Goal: Task Accomplishment & Management: Manage account settings

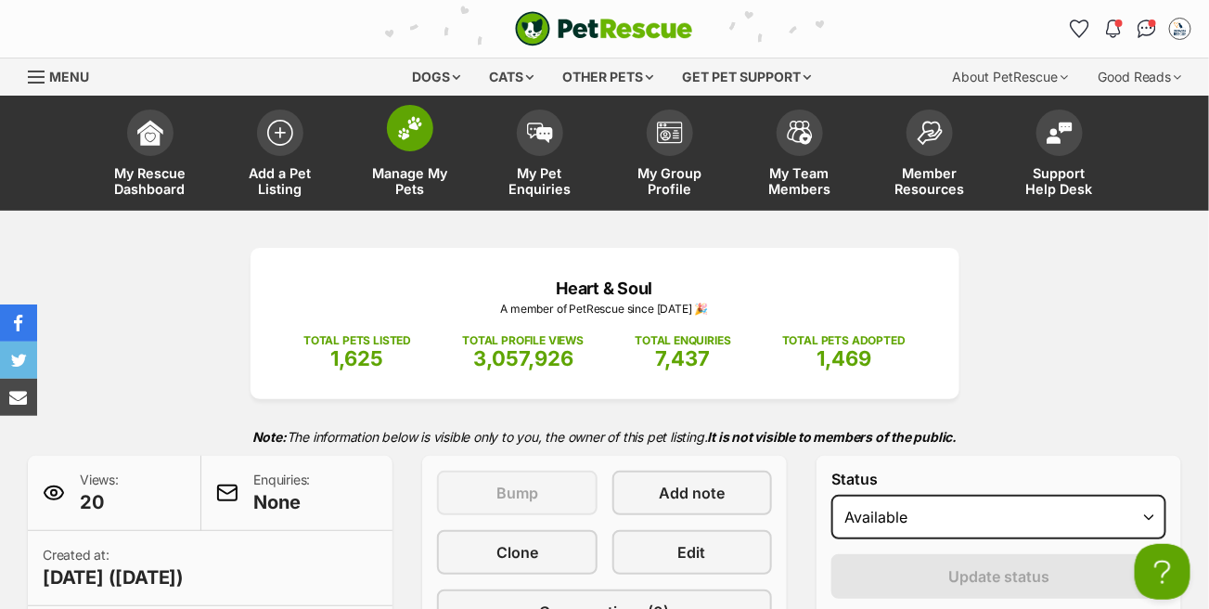
click at [417, 136] on img at bounding box center [410, 128] width 26 height 24
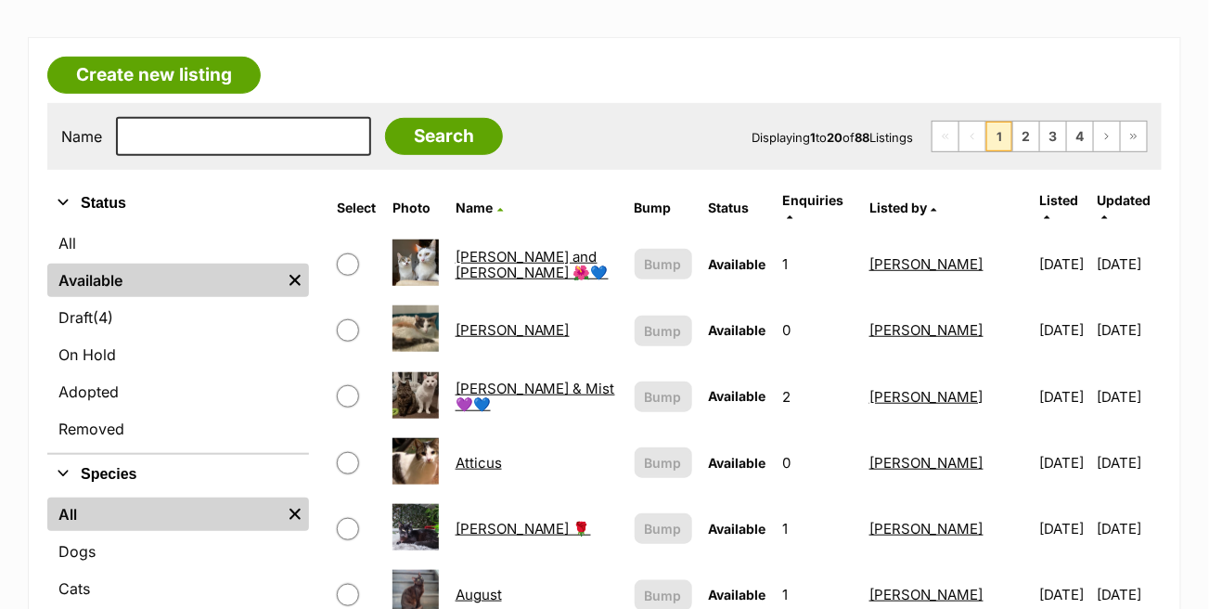
scroll to position [186, 0]
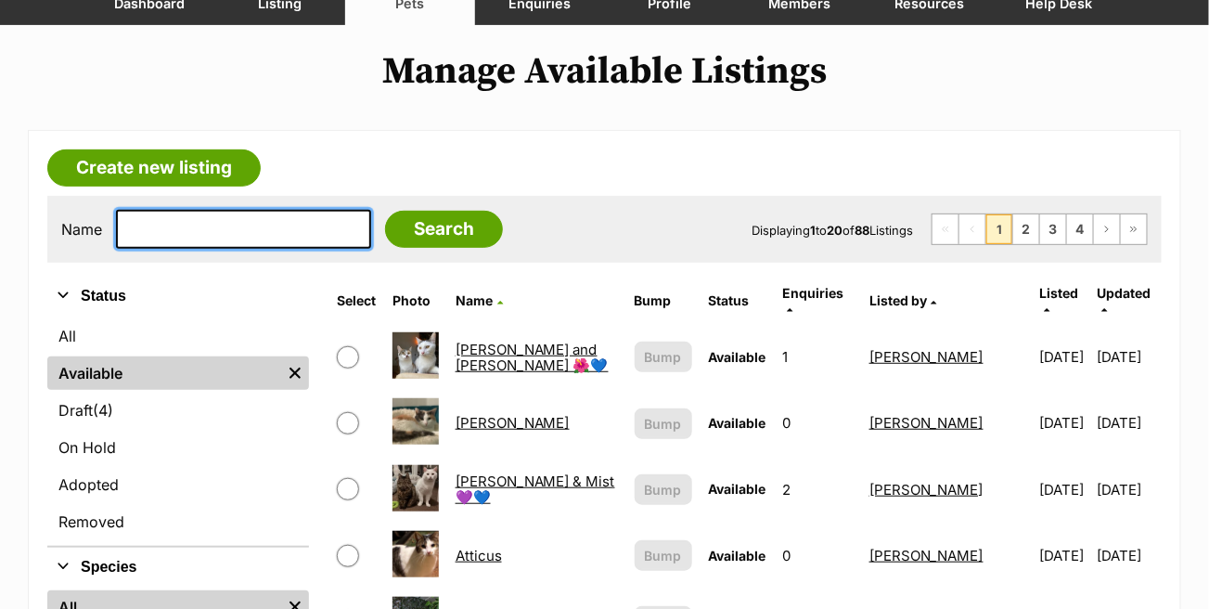
click at [232, 231] on input "text" at bounding box center [243, 229] width 255 height 39
type input "august"
click at [385, 211] on input "Search" at bounding box center [444, 229] width 118 height 37
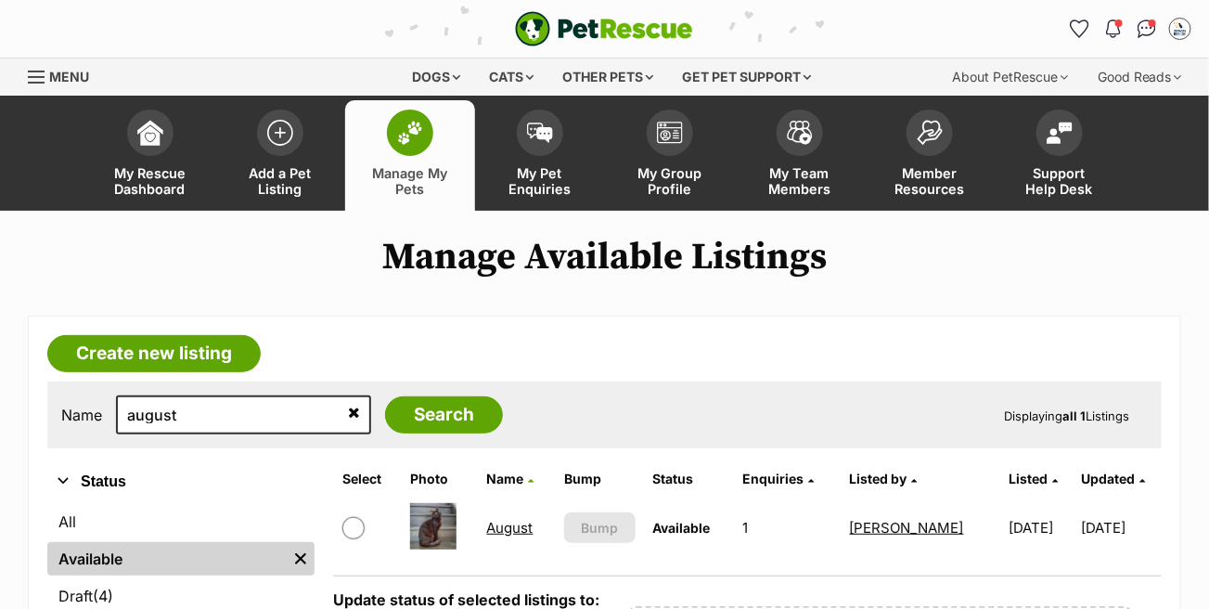
click at [509, 524] on link "August" at bounding box center [510, 528] width 46 height 18
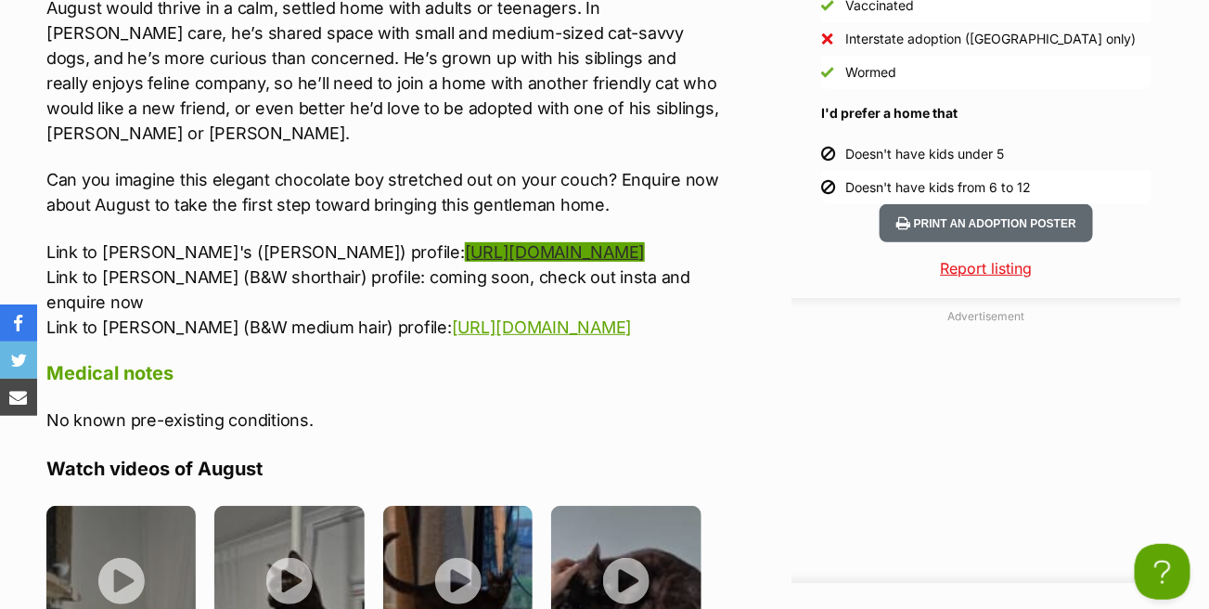
click at [564, 242] on link "https://www.petrescue.com.au/listings/1138328" at bounding box center [555, 251] width 180 height 19
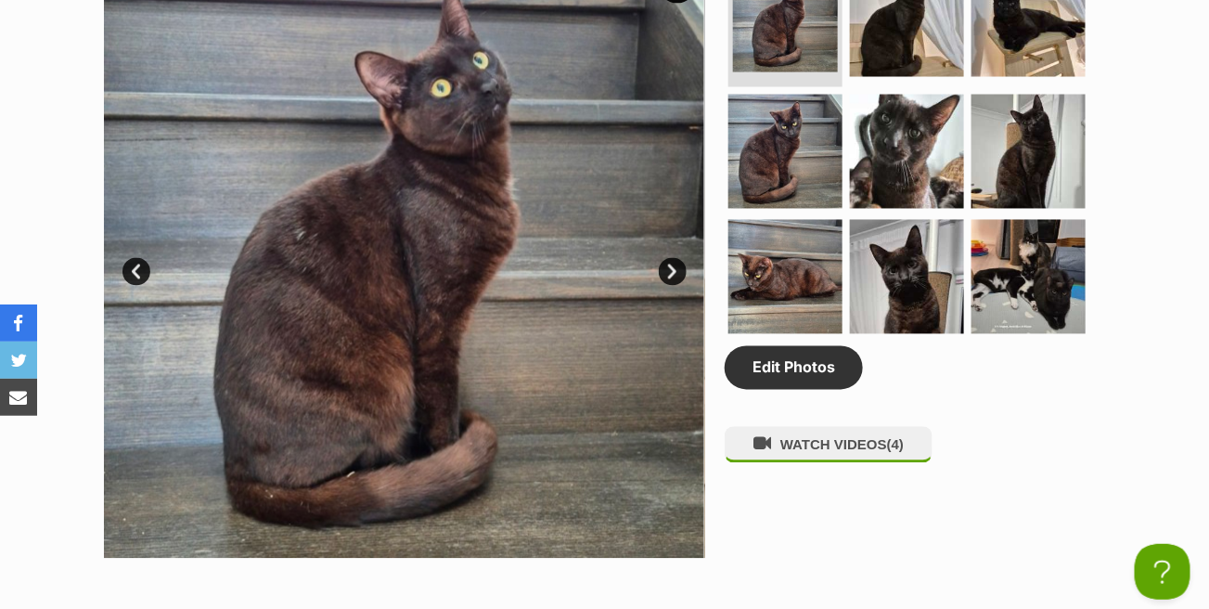
scroll to position [928, 0]
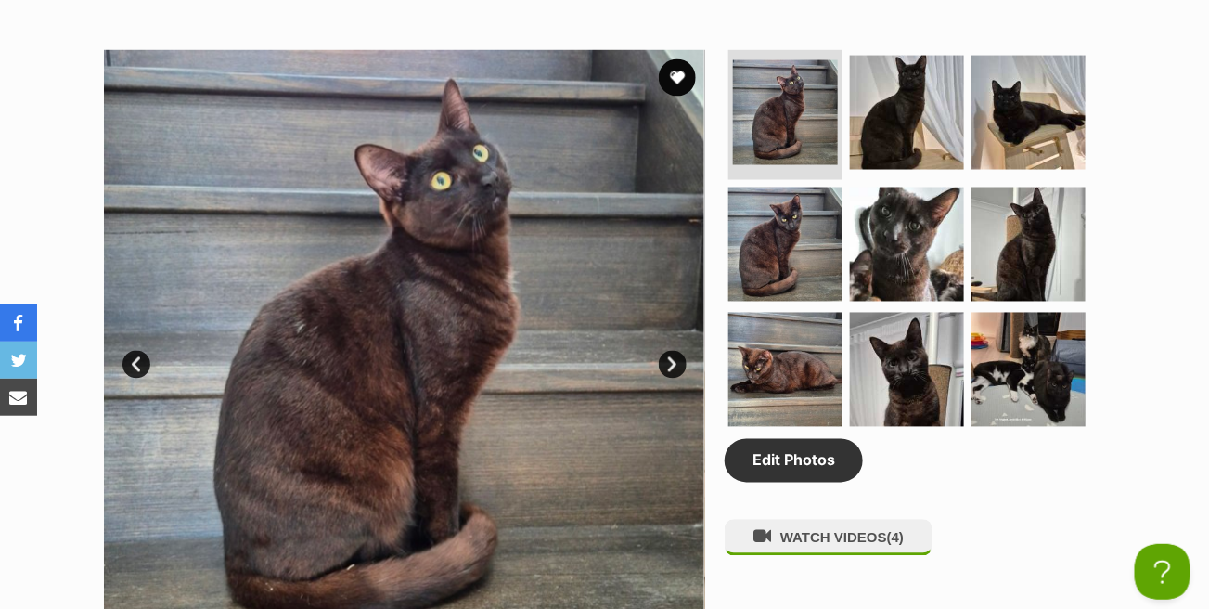
click at [676, 361] on link "Next" at bounding box center [673, 365] width 28 height 28
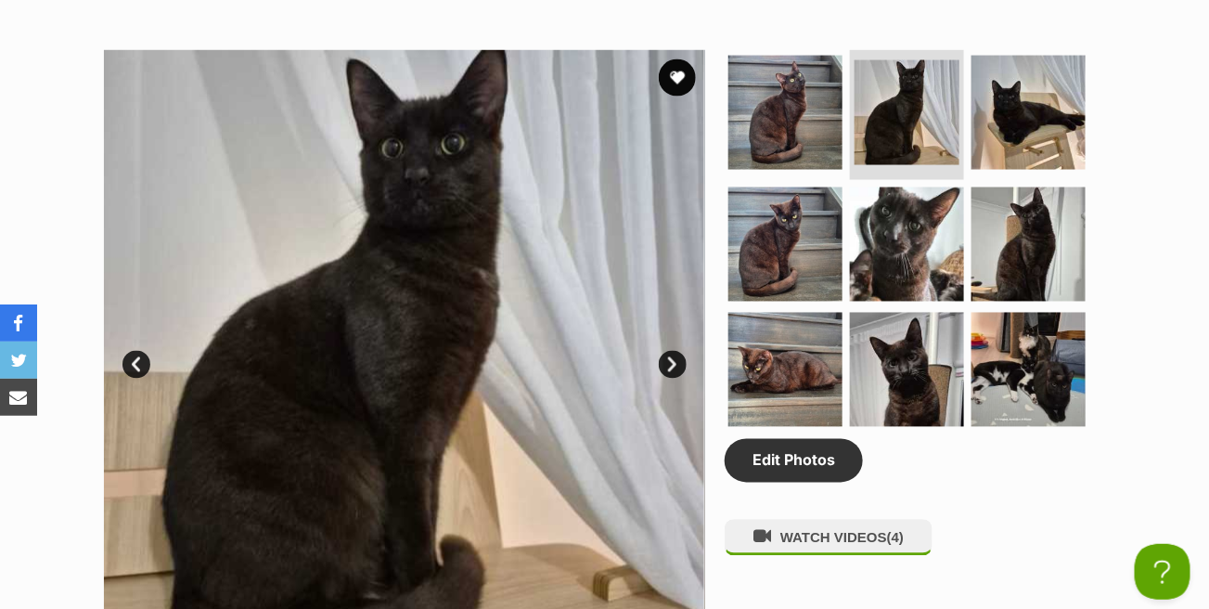
click at [676, 361] on link "Next" at bounding box center [673, 365] width 28 height 28
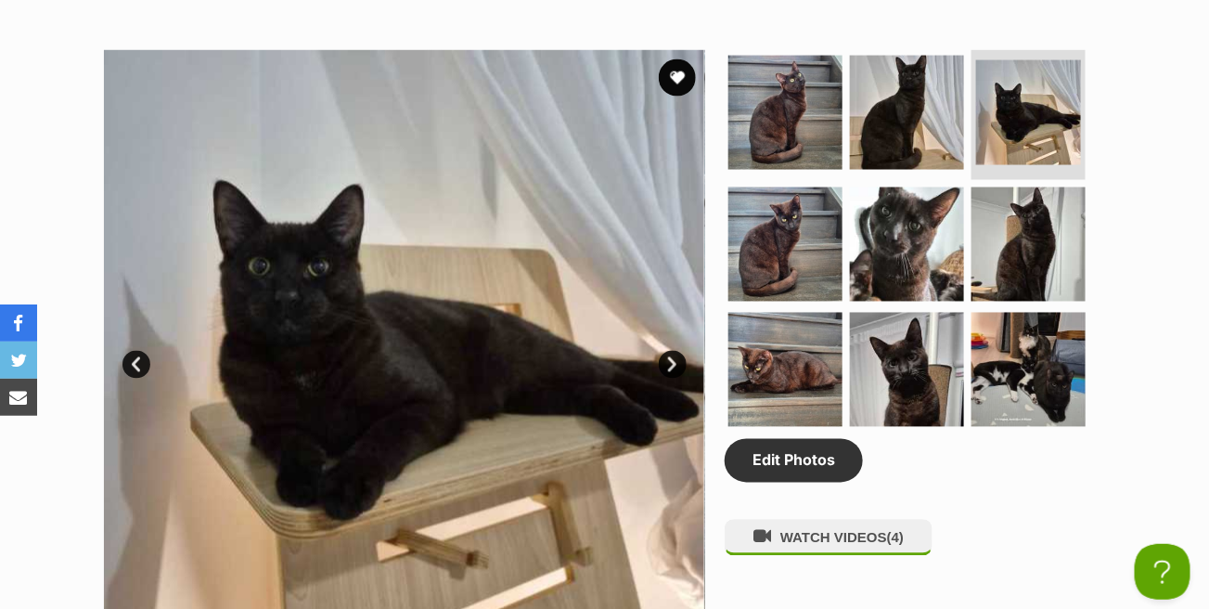
click at [676, 361] on link "Next" at bounding box center [673, 365] width 28 height 28
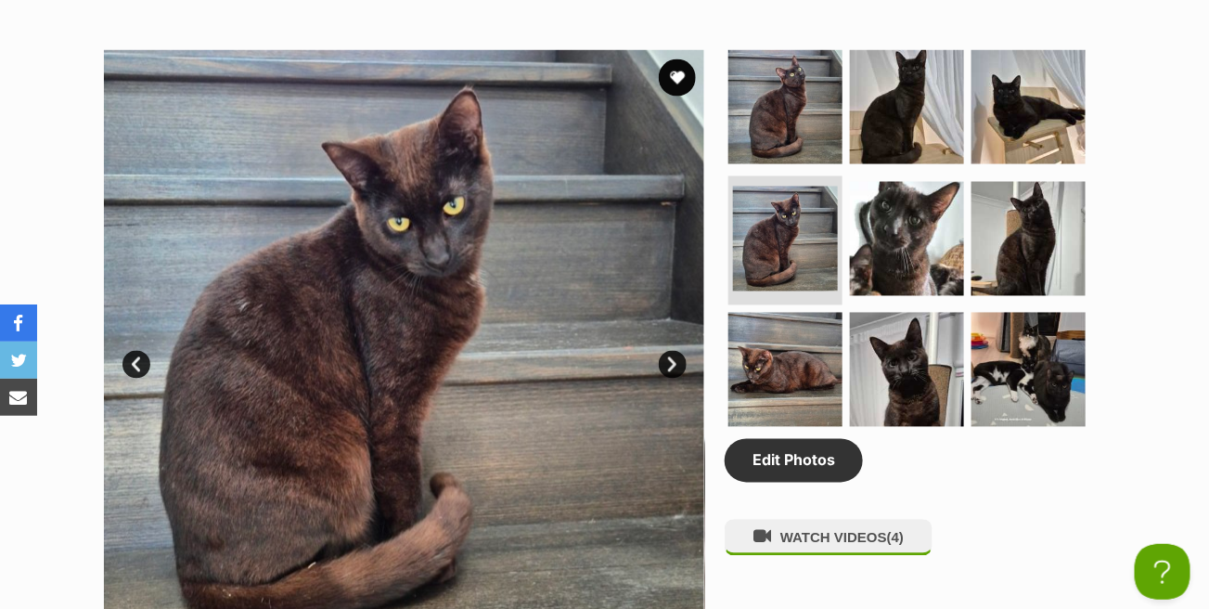
click at [676, 361] on link "Next" at bounding box center [673, 365] width 28 height 28
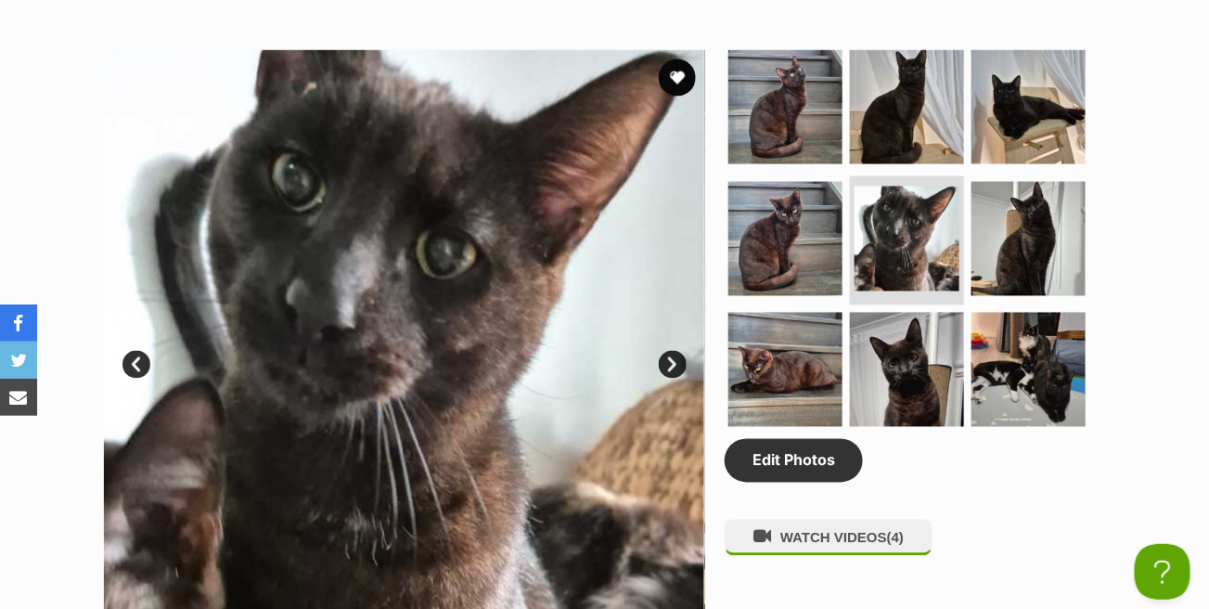
click at [676, 361] on link "Next" at bounding box center [673, 365] width 28 height 28
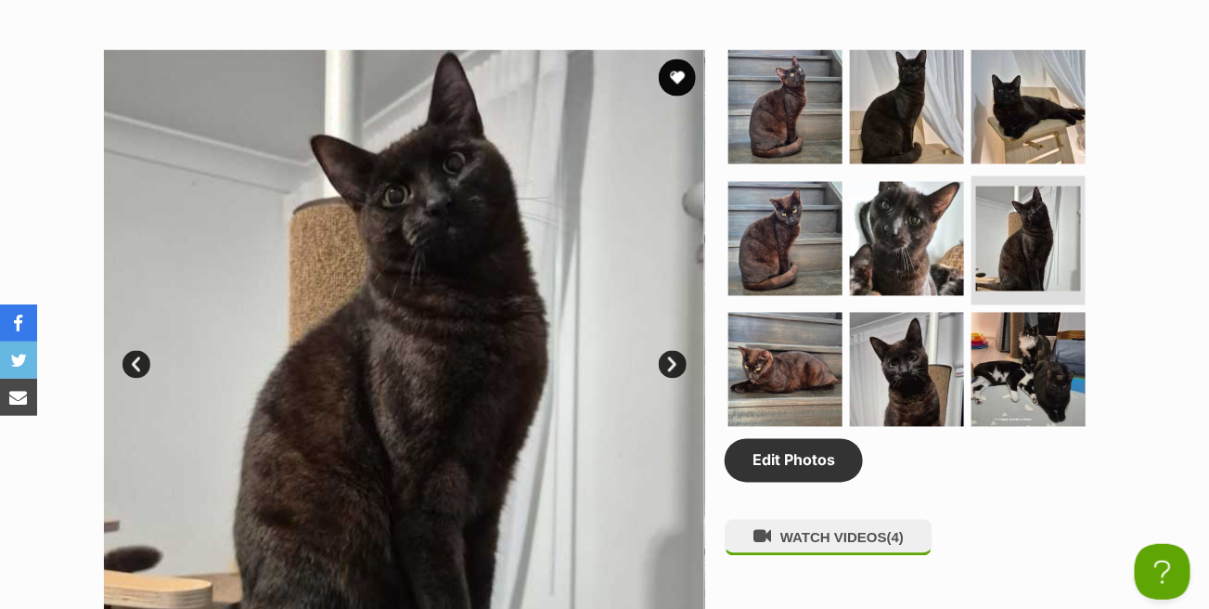
click at [676, 361] on link "Next" at bounding box center [673, 365] width 28 height 28
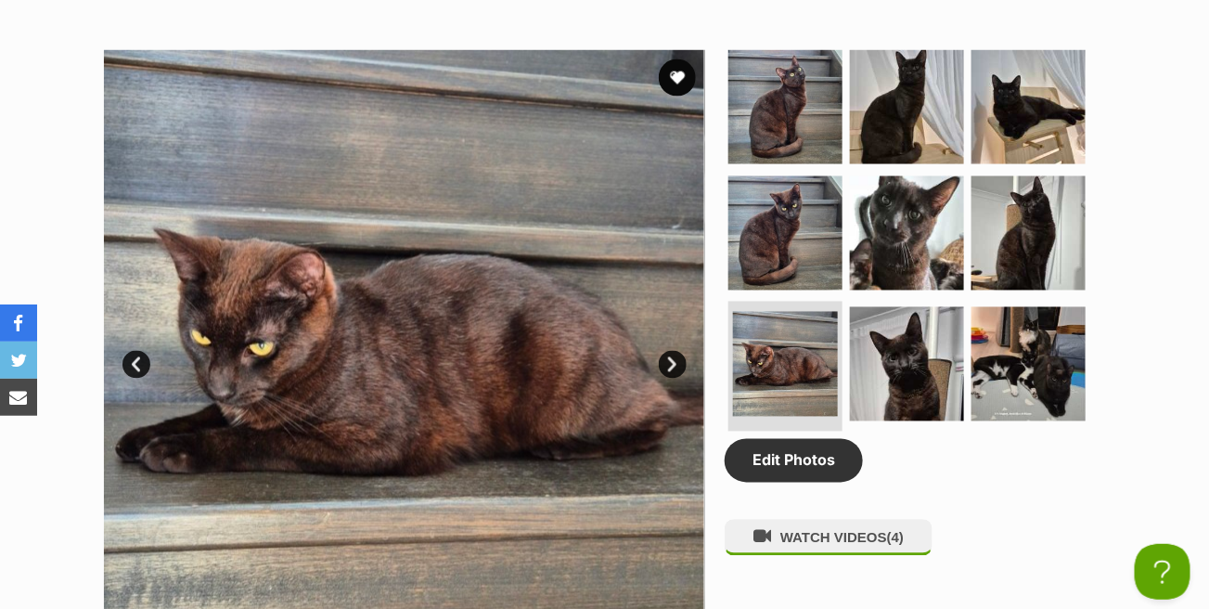
click at [676, 361] on link "Next" at bounding box center [673, 365] width 28 height 28
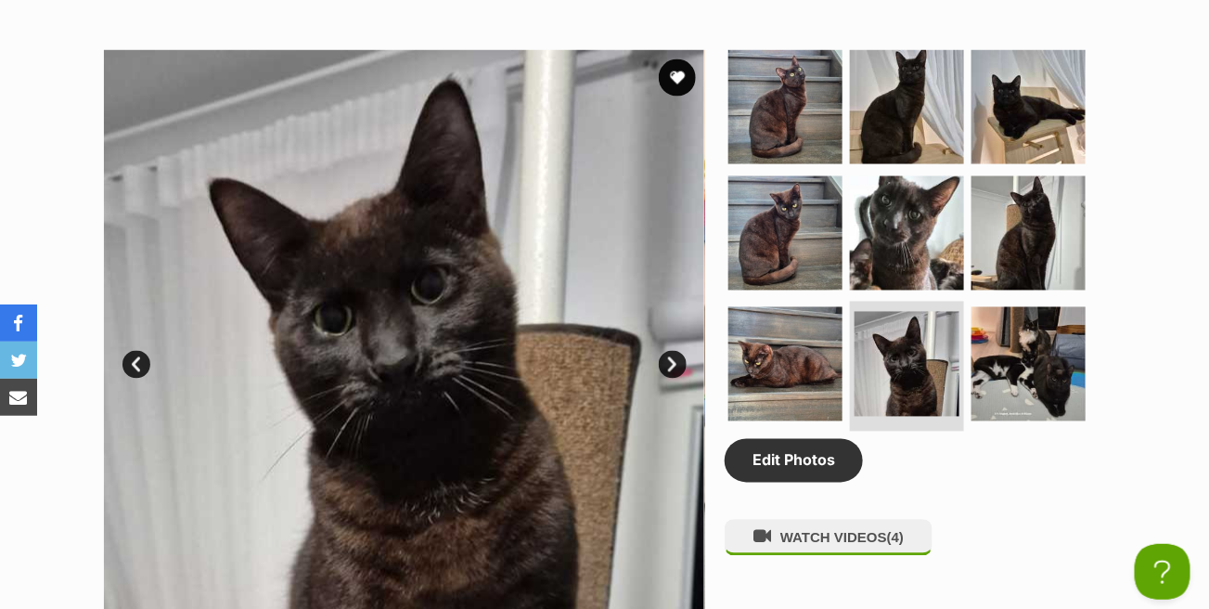
click at [676, 361] on link "Next" at bounding box center [673, 365] width 28 height 28
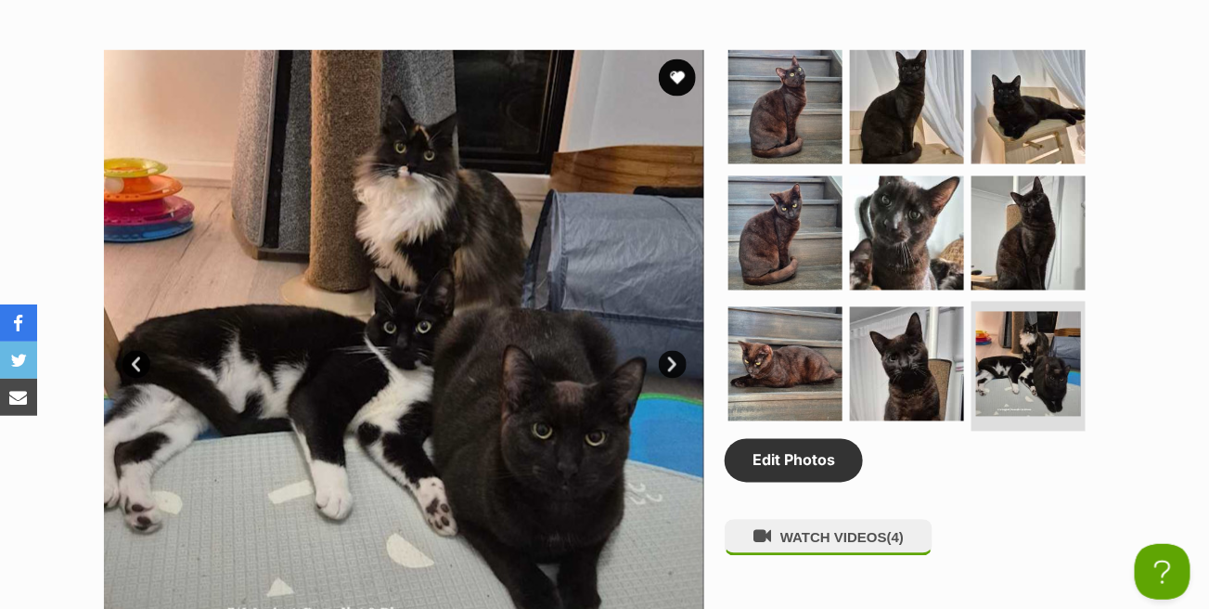
click at [676, 361] on link "Next" at bounding box center [673, 365] width 28 height 28
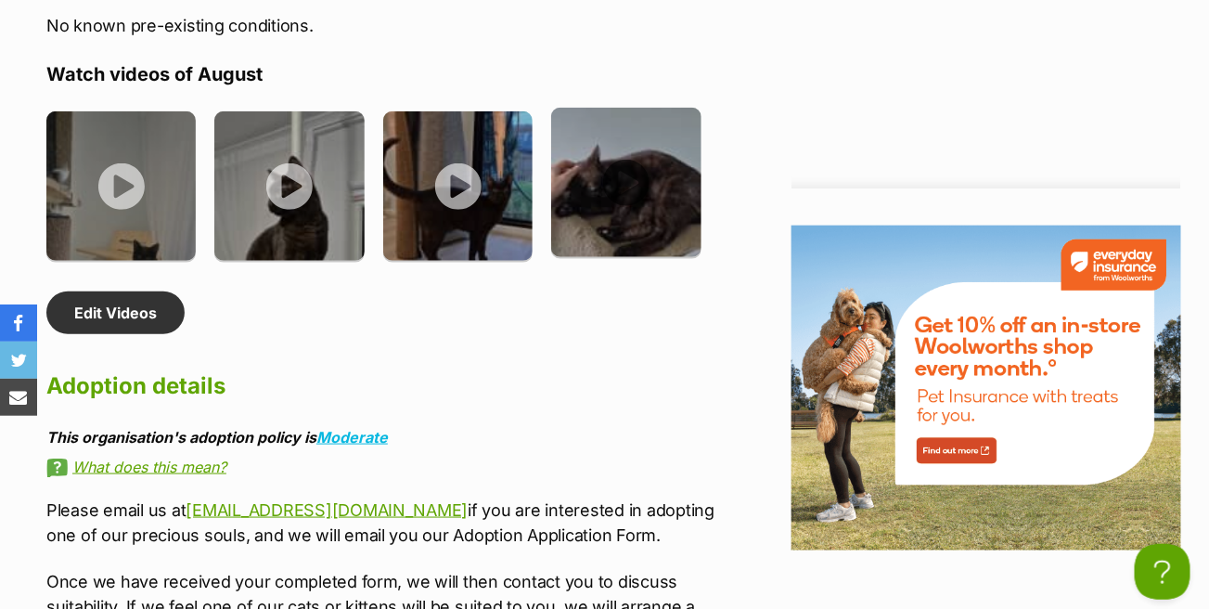
scroll to position [2969, 0]
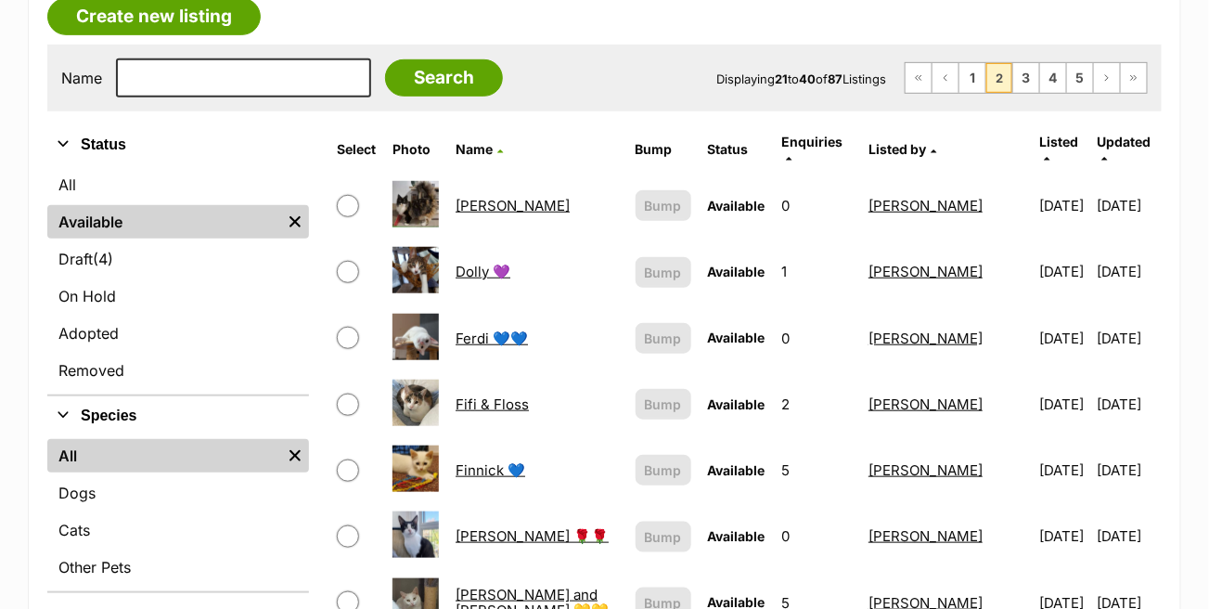
scroll to position [371, 0]
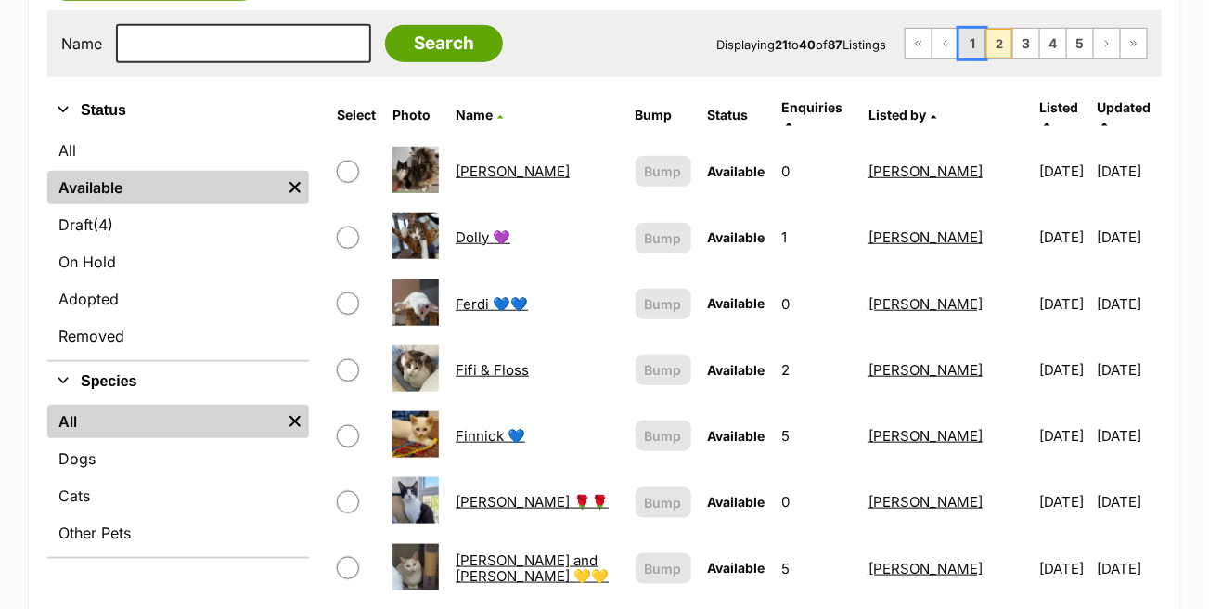
click at [974, 40] on link "1" at bounding box center [972, 44] width 26 height 30
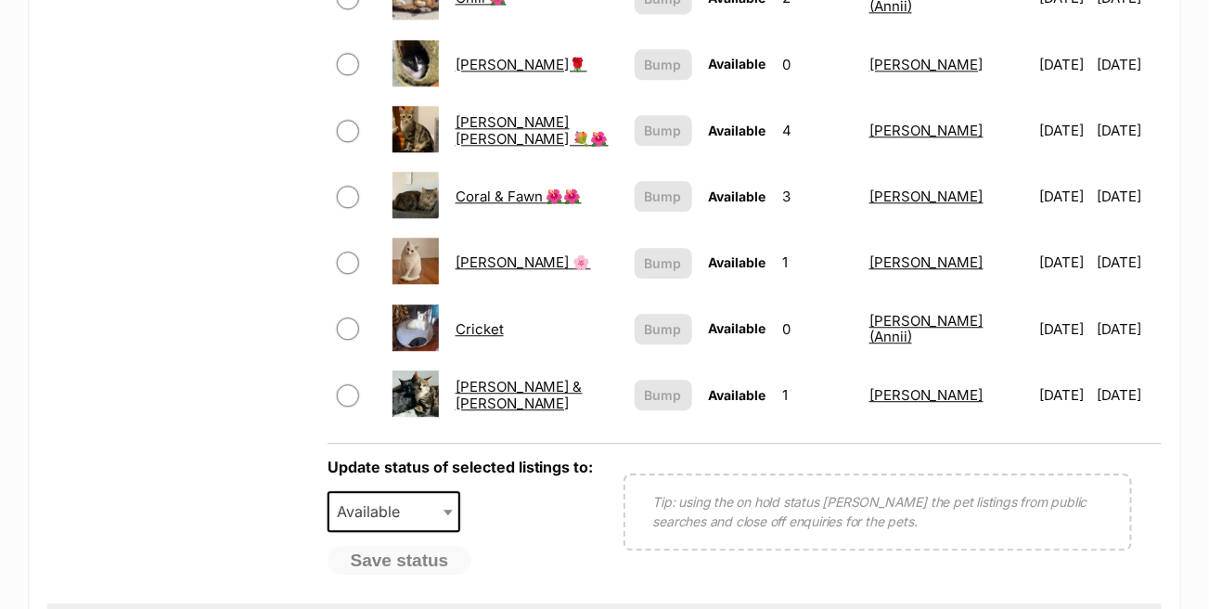
scroll to position [1577, 0]
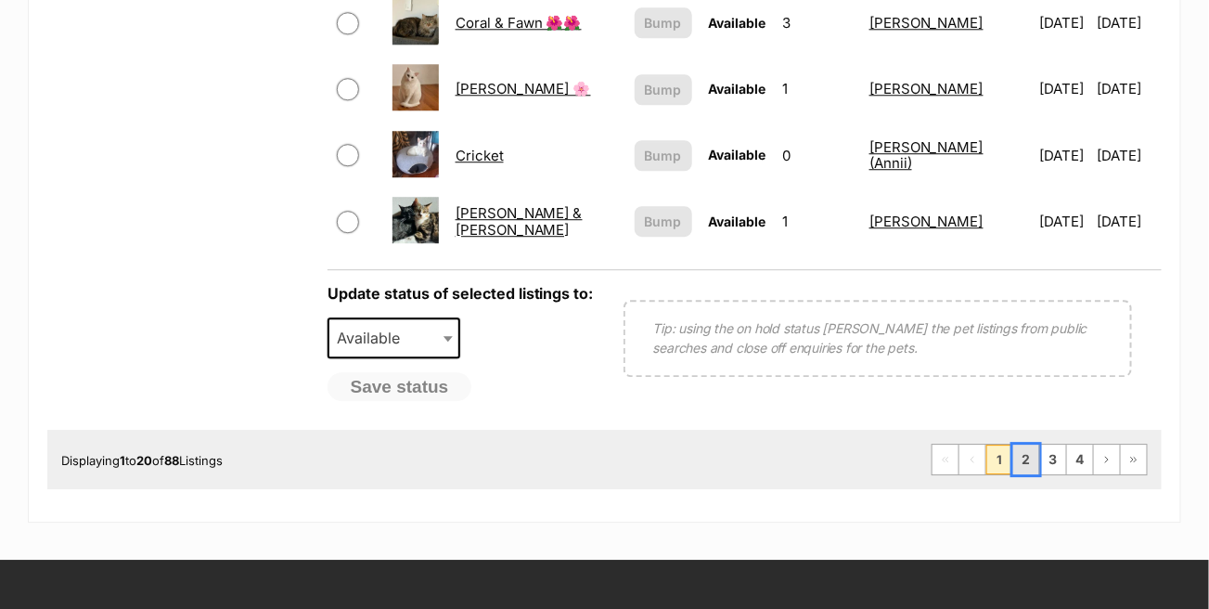
click at [1022, 444] on link "2" at bounding box center [1026, 459] width 26 height 30
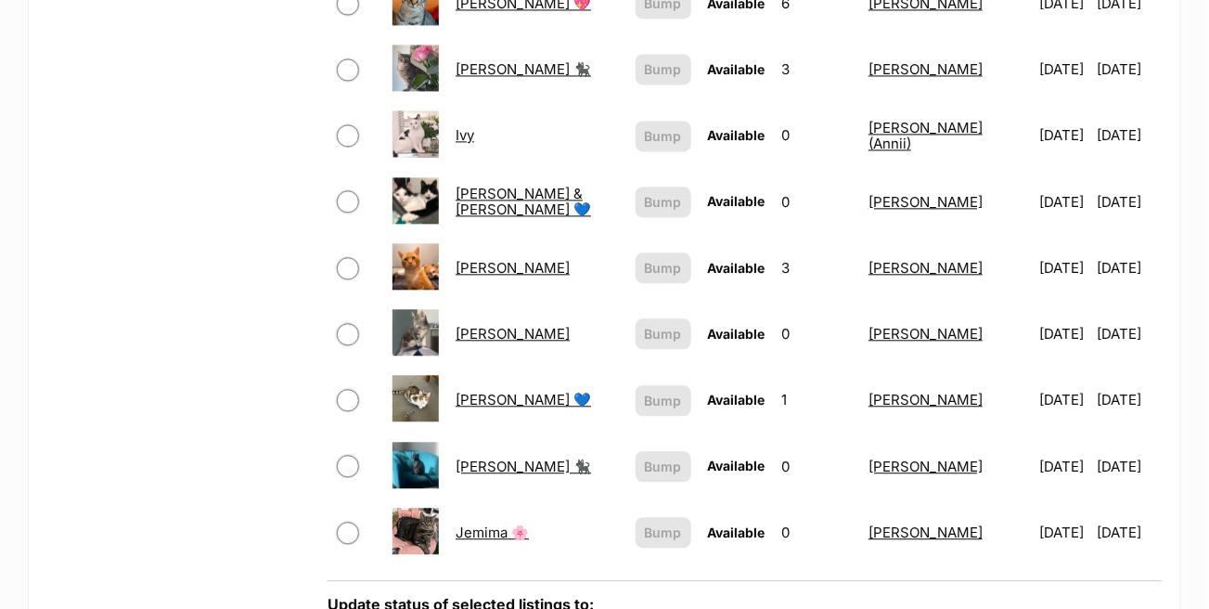
scroll to position [1299, 0]
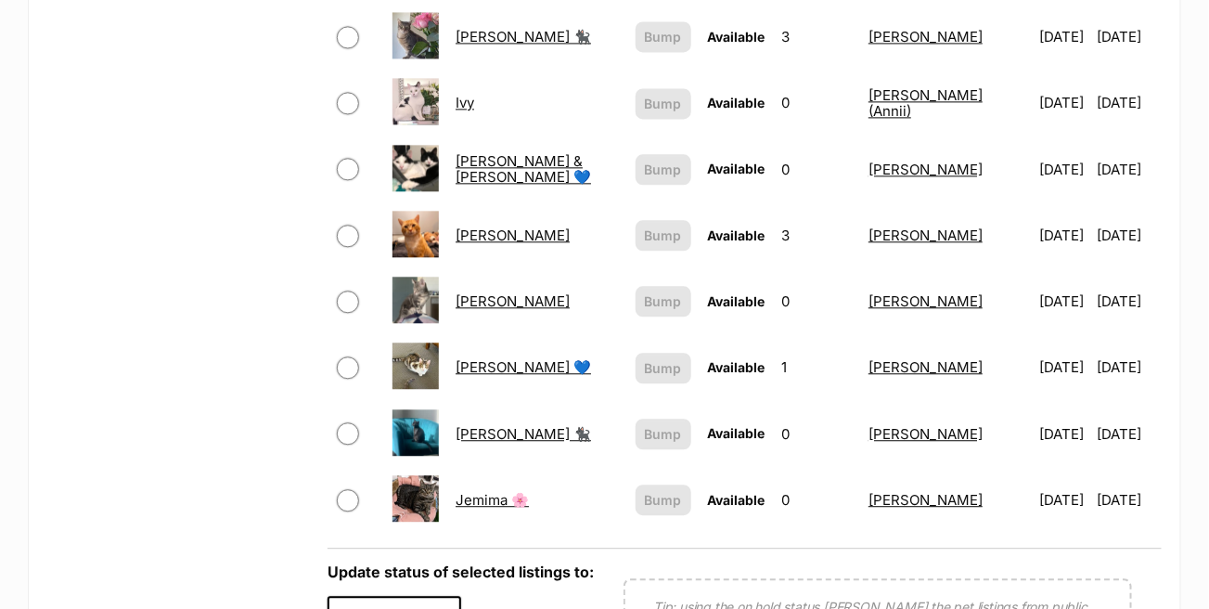
click at [461, 292] on link "[PERSON_NAME]" at bounding box center [513, 301] width 114 height 18
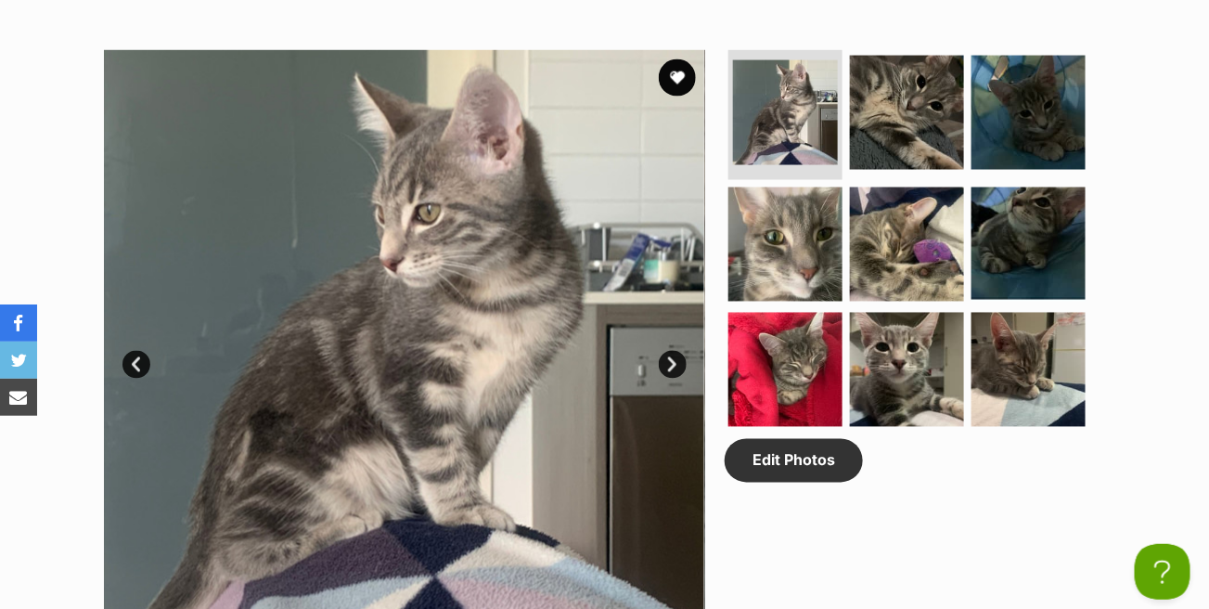
click at [677, 356] on link "Next" at bounding box center [673, 365] width 28 height 28
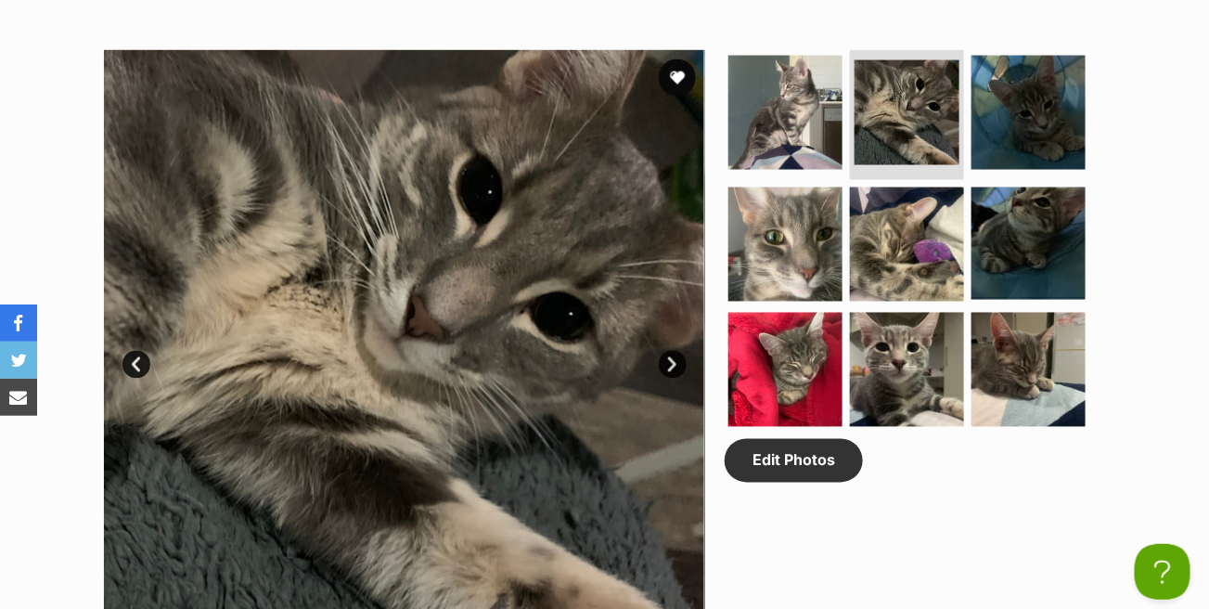
click at [677, 355] on link "Next" at bounding box center [673, 365] width 28 height 28
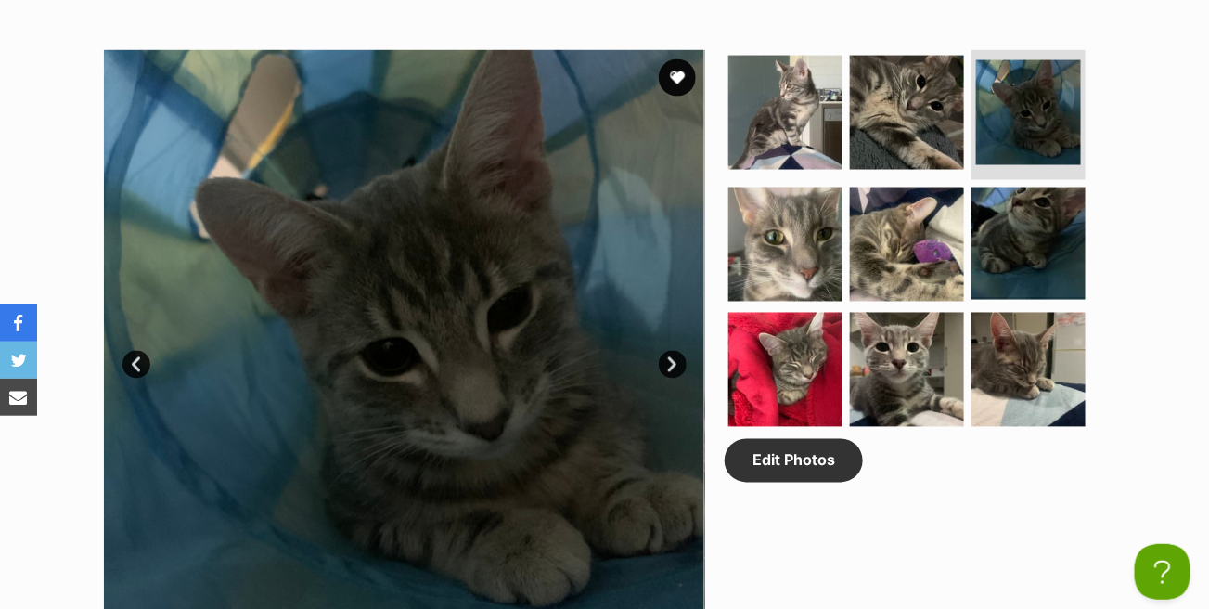
click at [677, 355] on link "Next" at bounding box center [673, 365] width 28 height 28
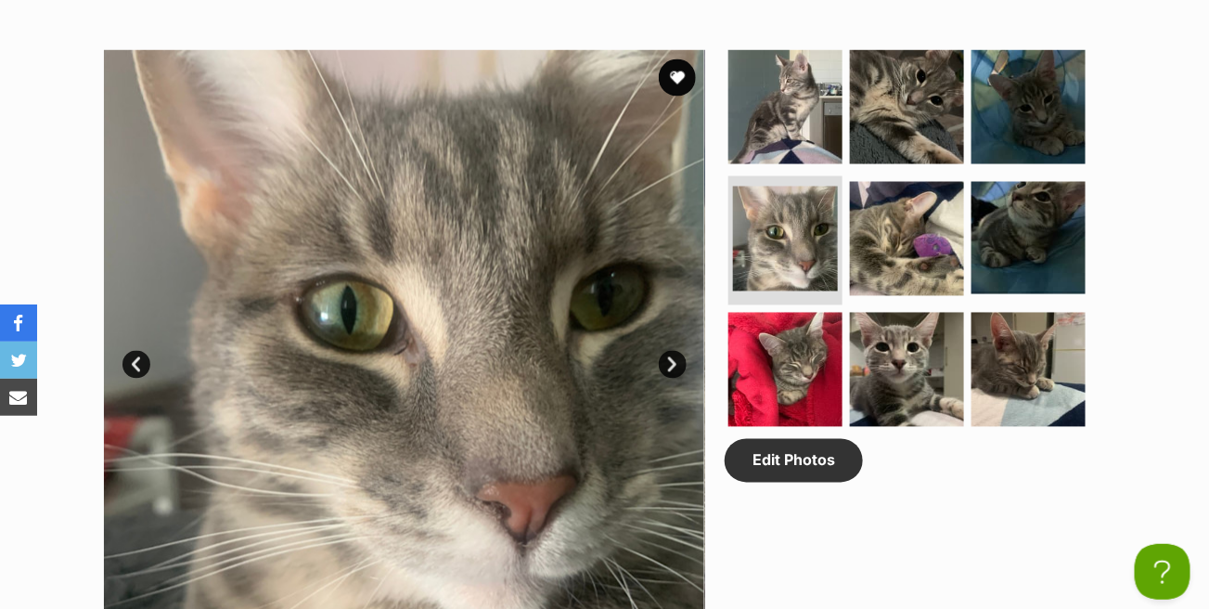
click at [677, 355] on link "Next" at bounding box center [673, 365] width 28 height 28
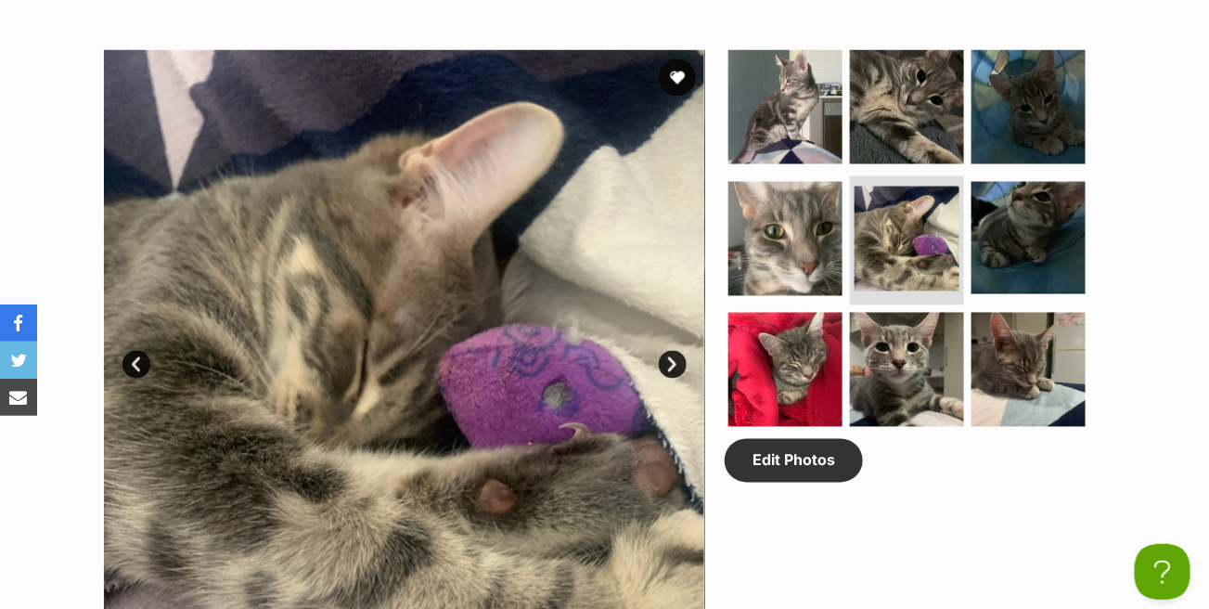
click at [677, 355] on link "Next" at bounding box center [673, 365] width 28 height 28
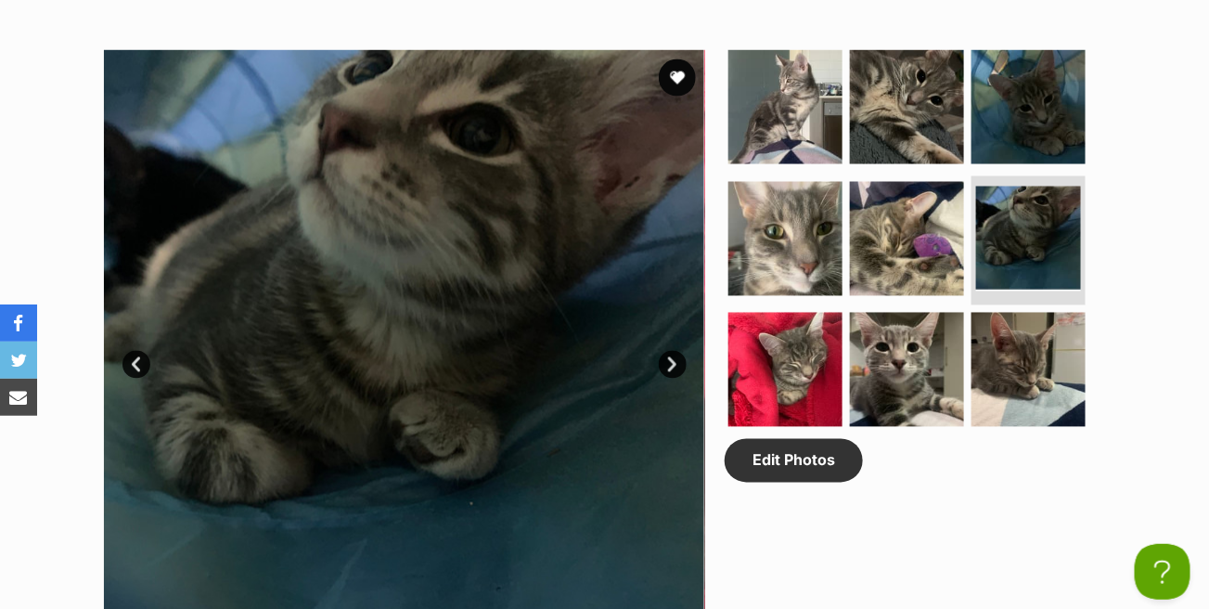
click at [677, 355] on link "Next" at bounding box center [673, 365] width 28 height 28
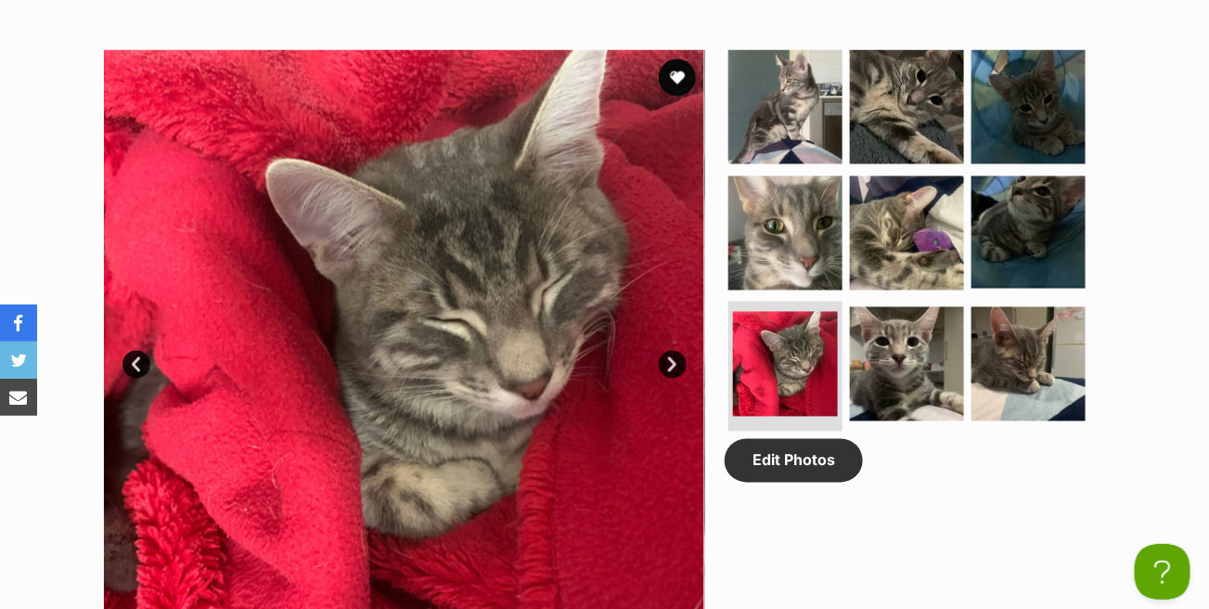
click at [677, 355] on link "Next" at bounding box center [673, 365] width 28 height 28
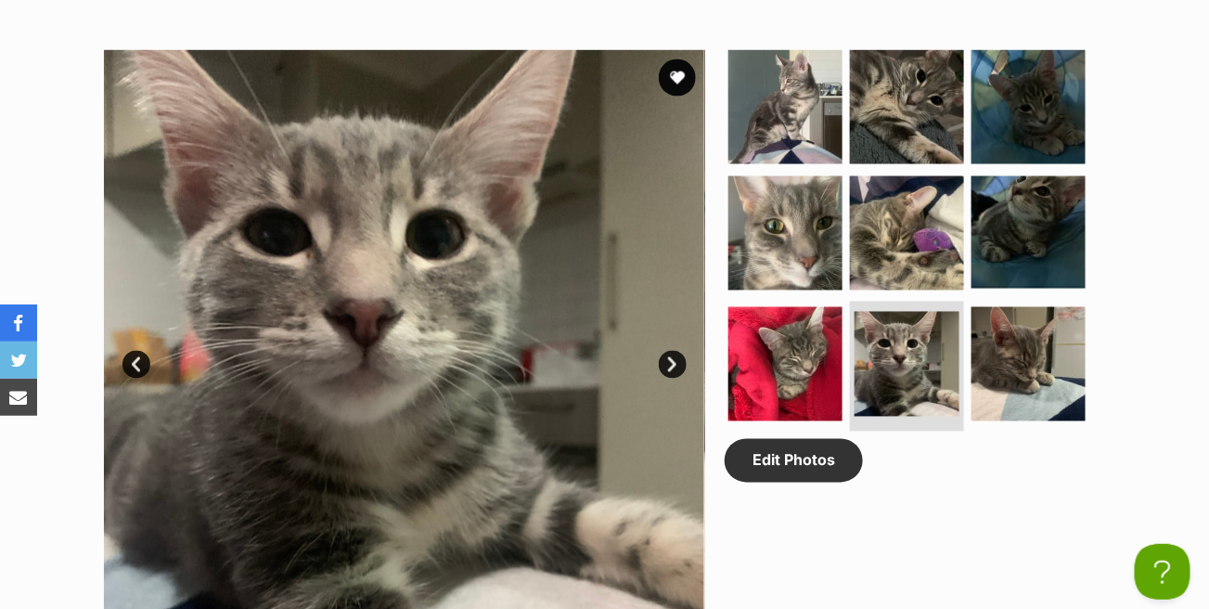
click at [677, 355] on link "Next" at bounding box center [673, 365] width 28 height 28
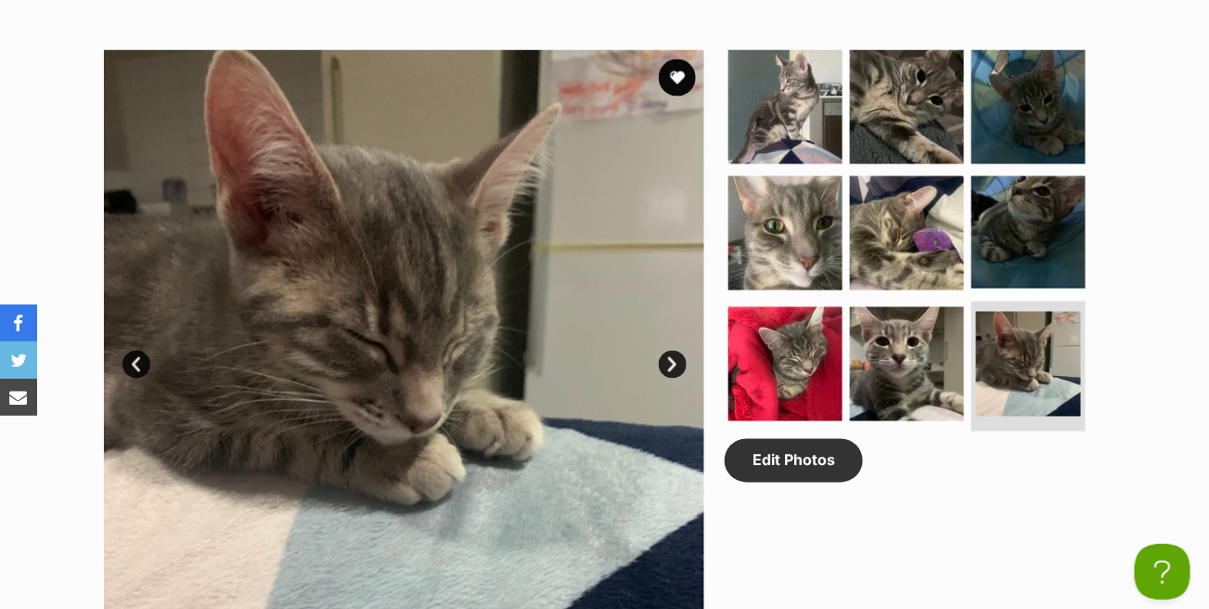
click at [677, 355] on link "Next" at bounding box center [673, 365] width 28 height 28
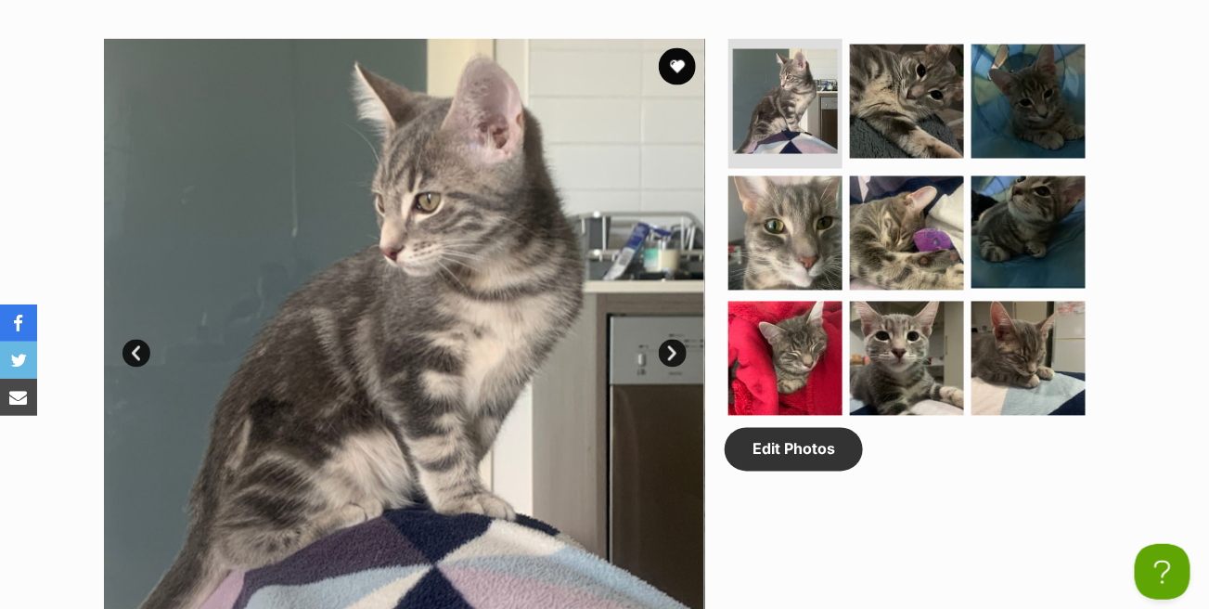
scroll to position [928, 0]
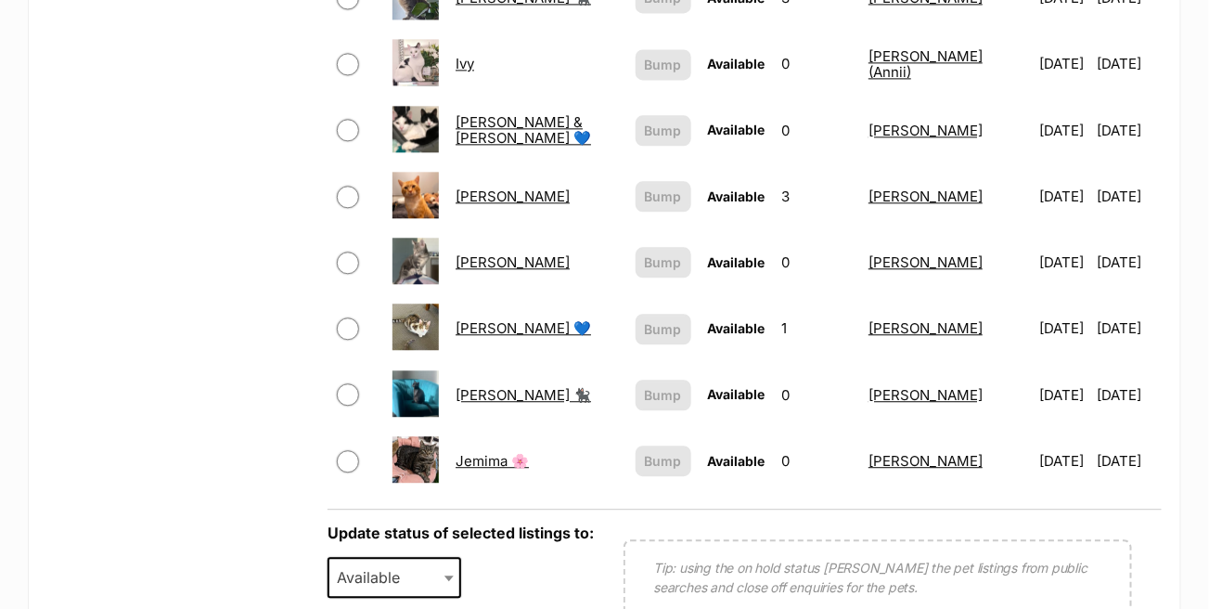
scroll to position [1485, 0]
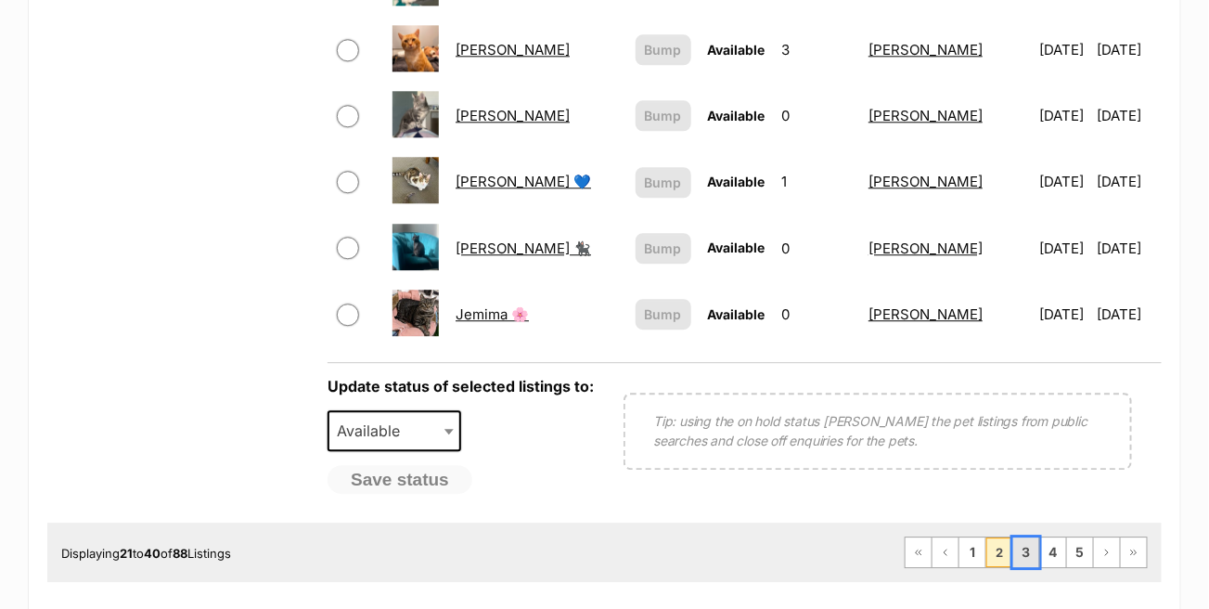
click at [1022, 537] on link "3" at bounding box center [1026, 552] width 26 height 30
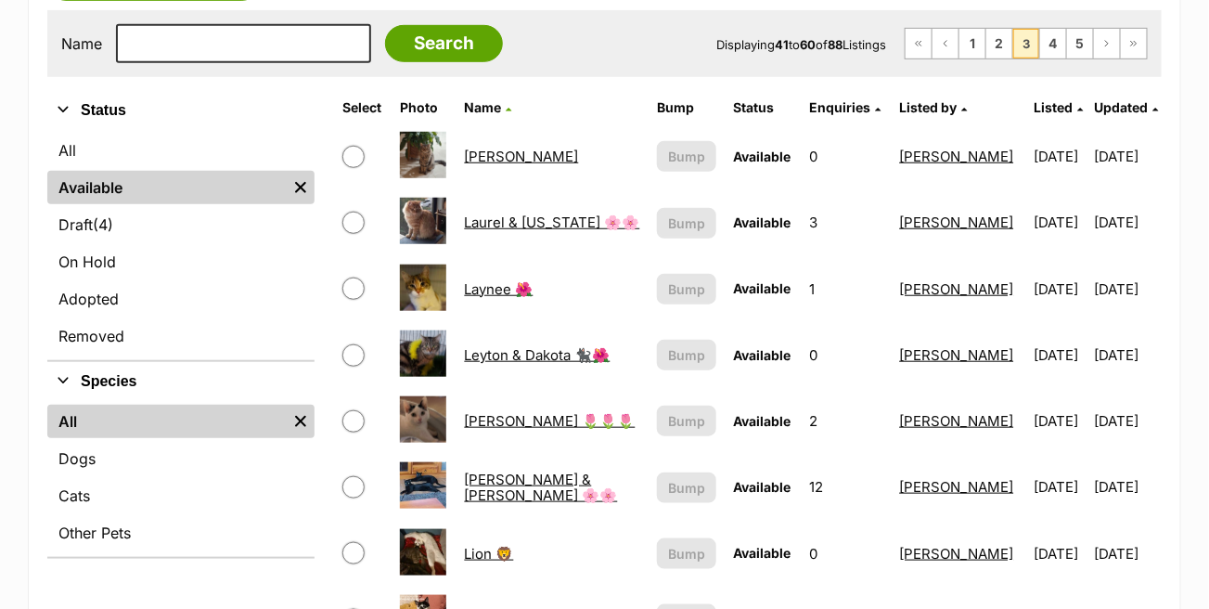
click at [510, 157] on link "[PERSON_NAME]" at bounding box center [522, 157] width 114 height 18
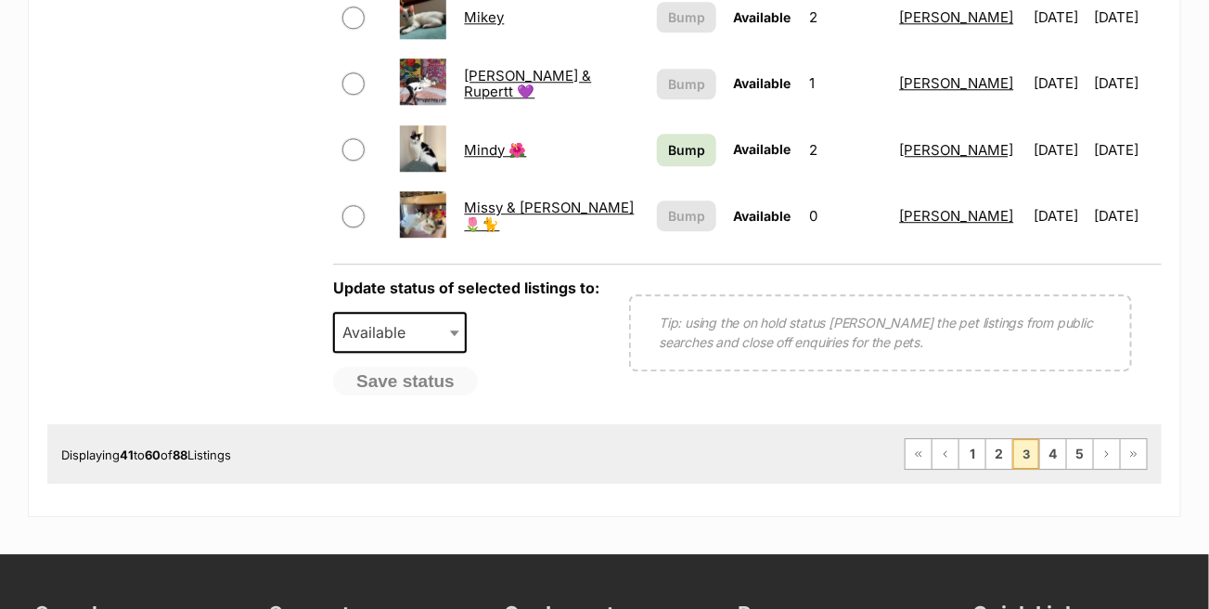
scroll to position [1577, 0]
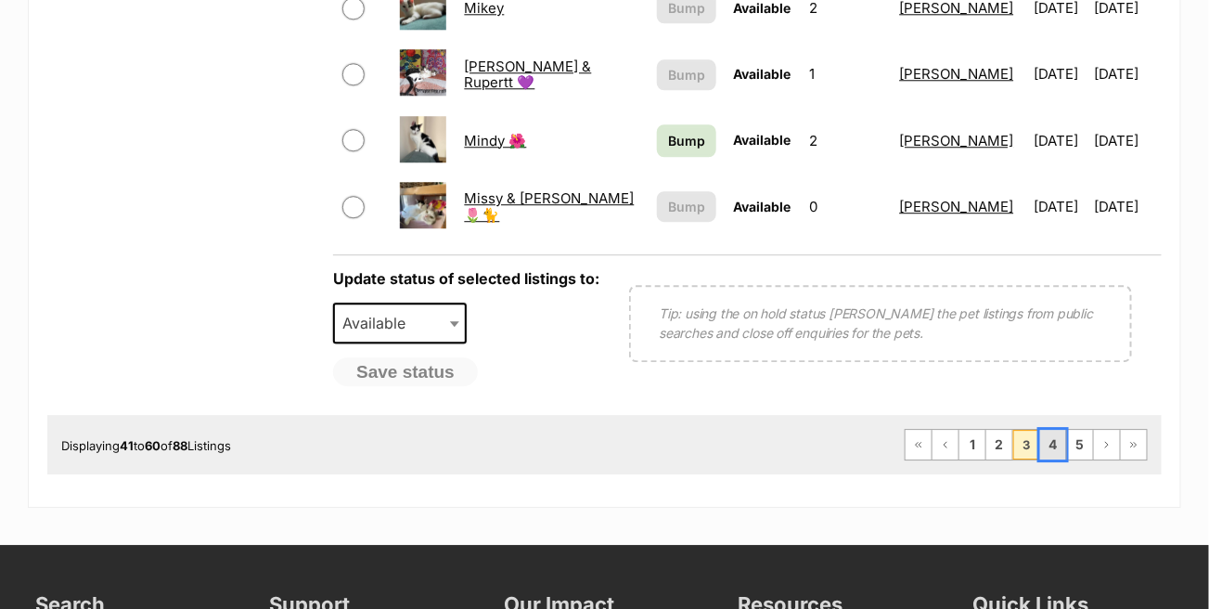
click at [1056, 437] on link "4" at bounding box center [1053, 445] width 26 height 30
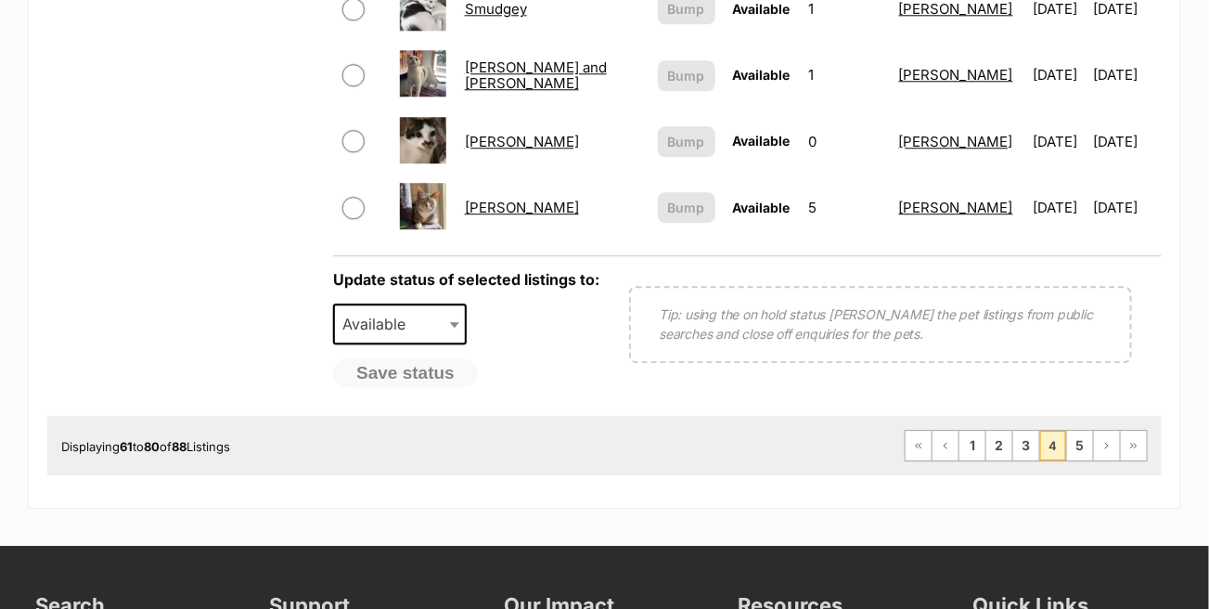
scroll to position [1577, 0]
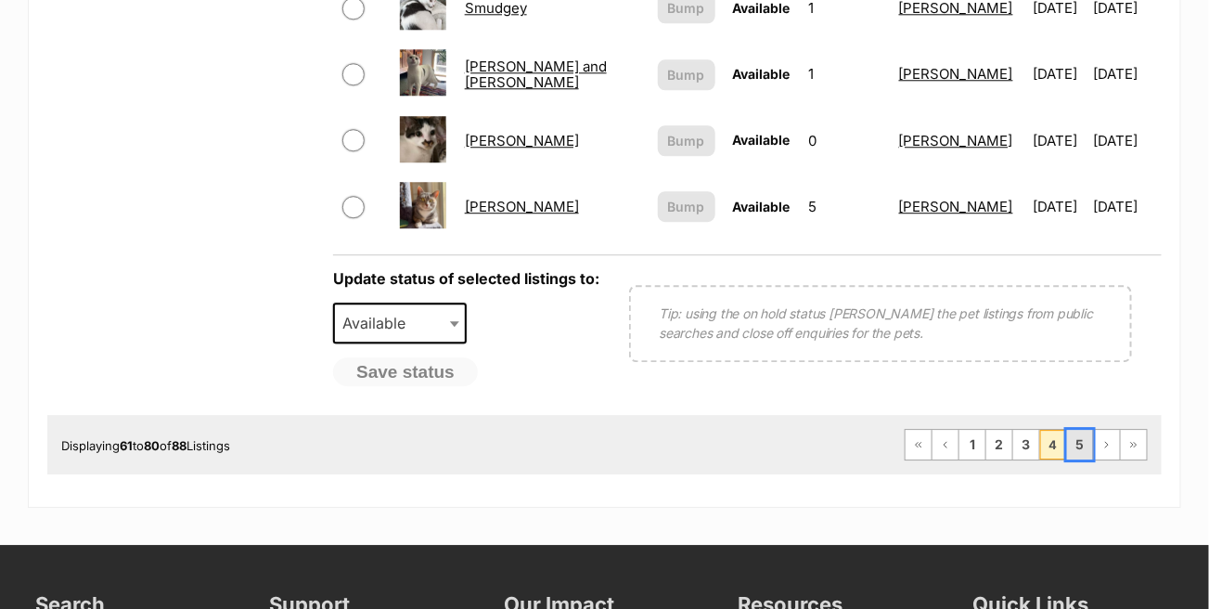
click at [1086, 433] on link "5" at bounding box center [1080, 445] width 26 height 30
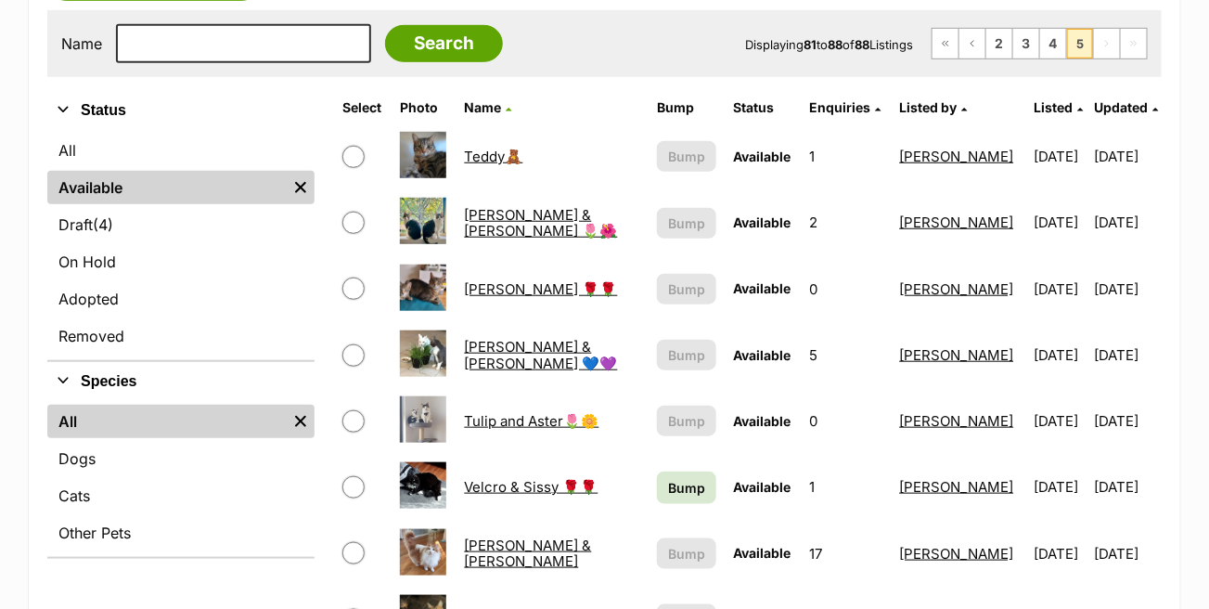
drag, startPoint x: 0, startPoint y: 0, endPoint x: 242, endPoint y: 586, distance: 634.5
click at [242, 586] on div "Refine your search Status All Available Remove filter Draft (4) Items On Hold A…" at bounding box center [180, 459] width 267 height 737
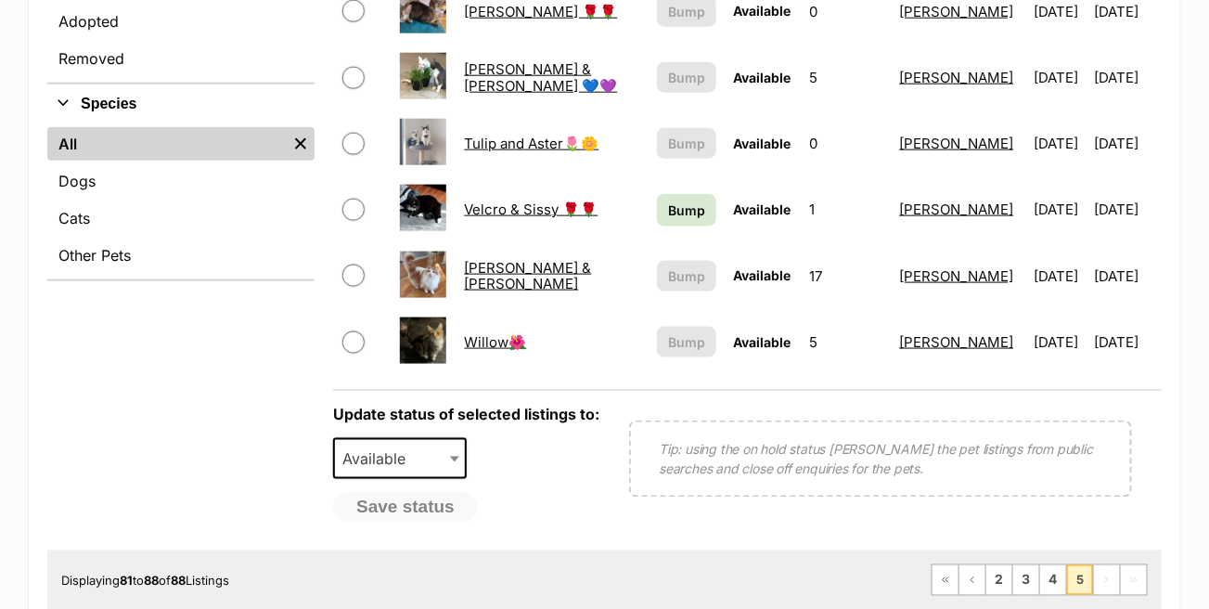
scroll to position [650, 0]
click at [1010, 568] on link "2" at bounding box center [999, 579] width 26 height 30
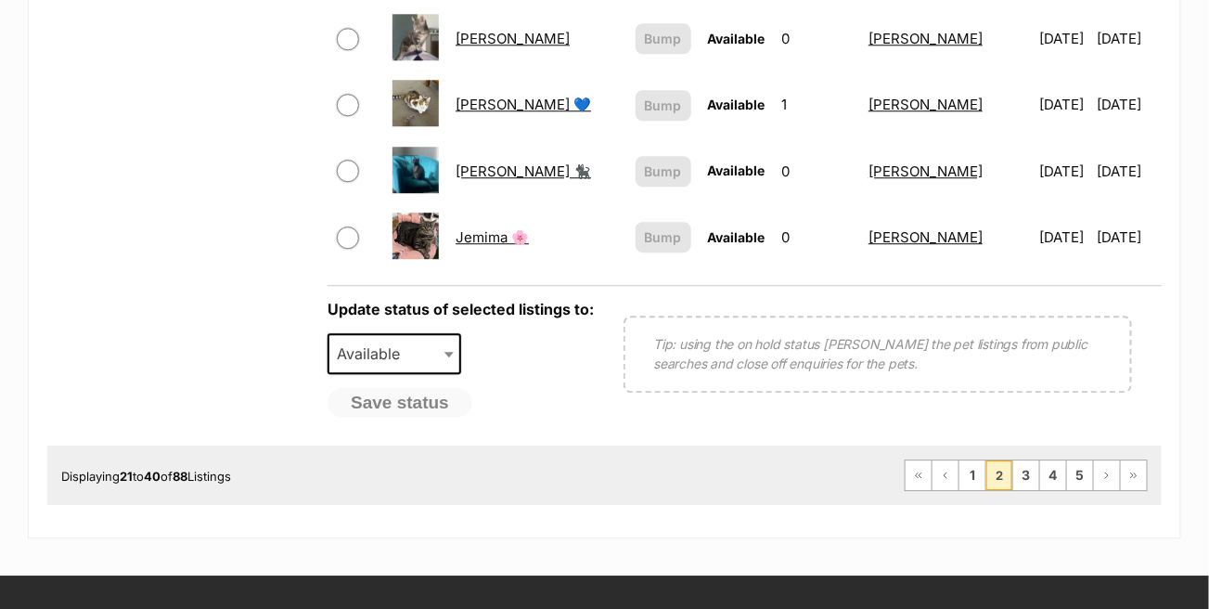
scroll to position [1577, 0]
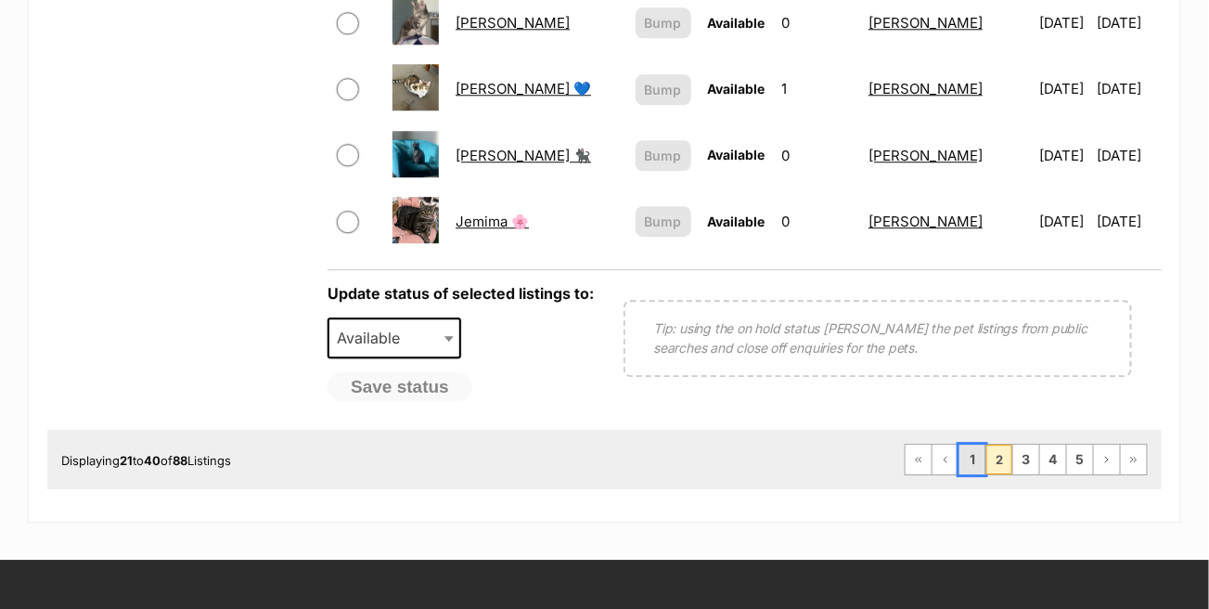
click at [974, 444] on link "1" at bounding box center [972, 459] width 26 height 30
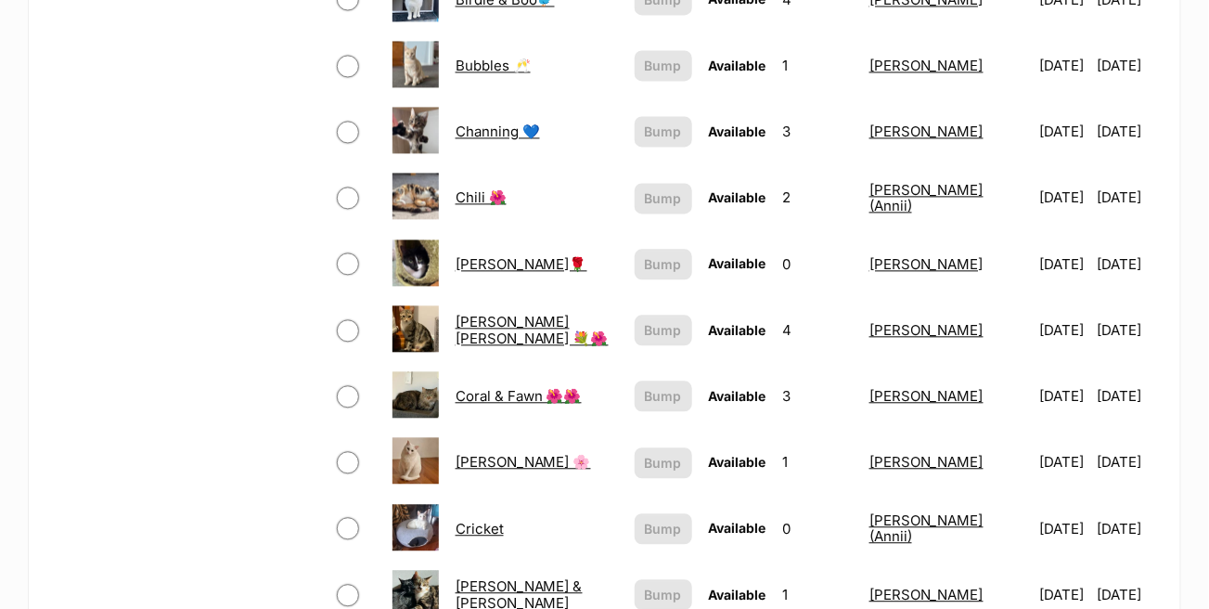
scroll to position [1206, 0]
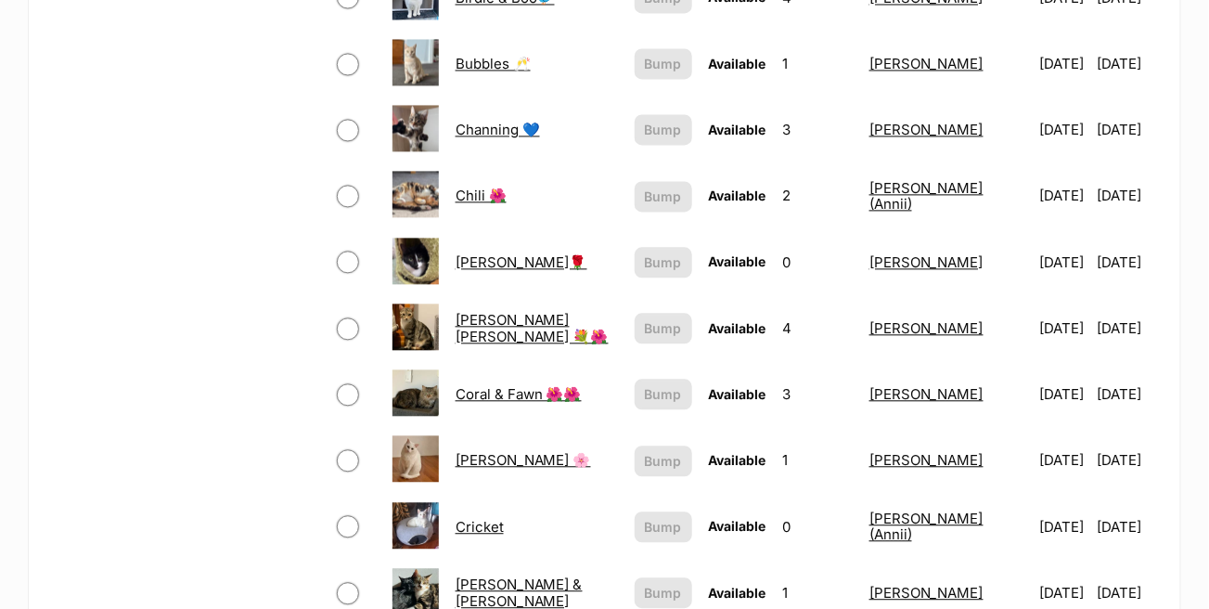
click at [500, 121] on link "Channing 💙" at bounding box center [498, 130] width 84 height 18
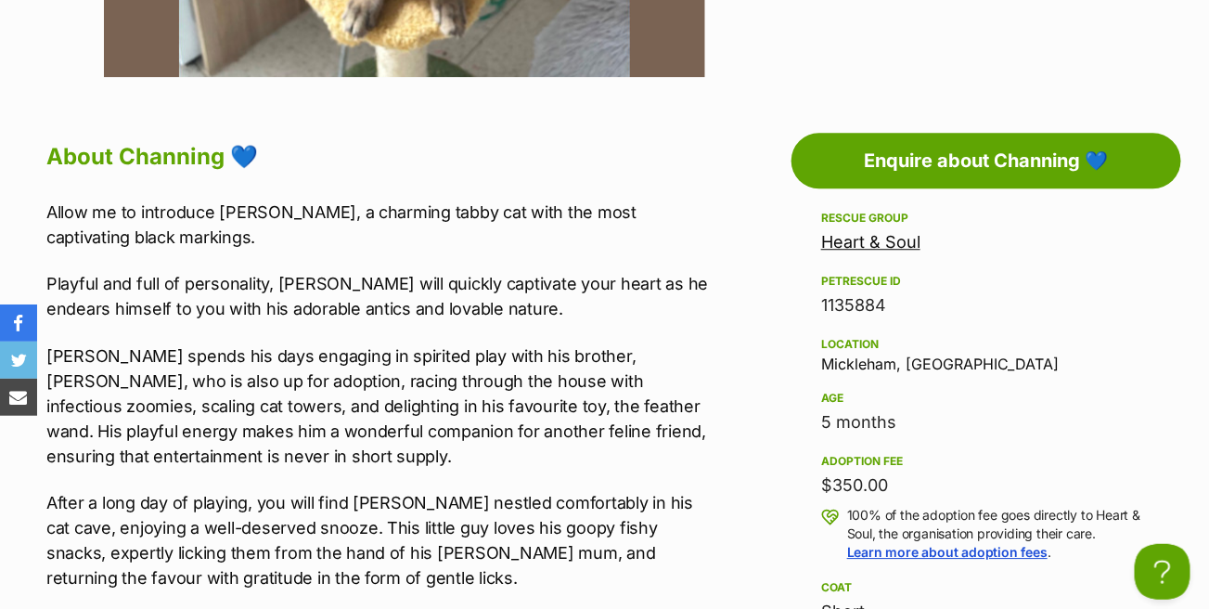
scroll to position [1670, 0]
